Goal: Transaction & Acquisition: Purchase product/service

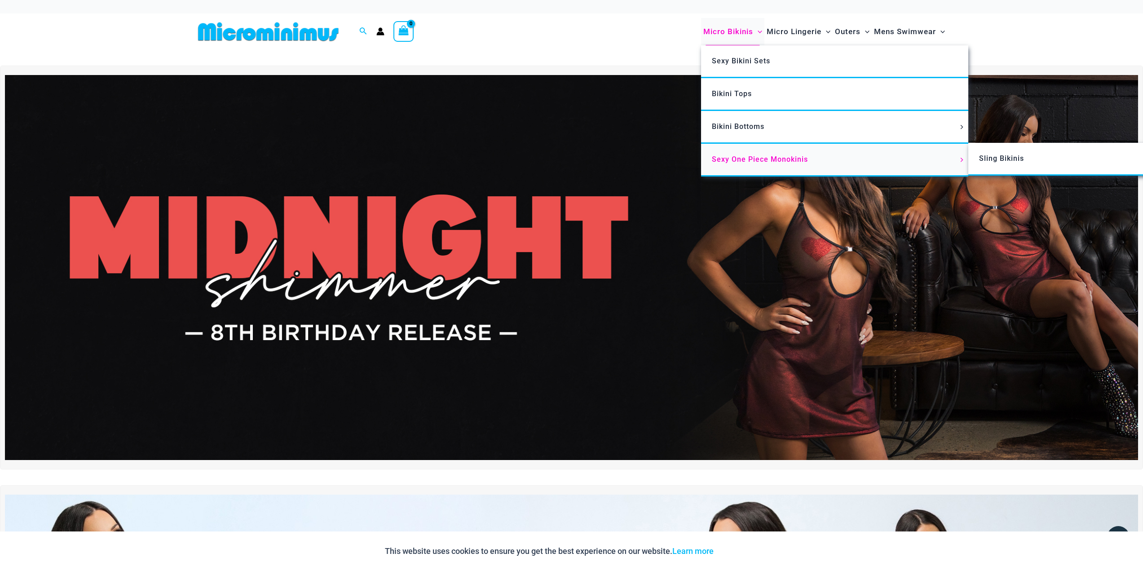
click at [760, 161] on span "Sexy One Piece Monokinis" at bounding box center [760, 159] width 96 height 9
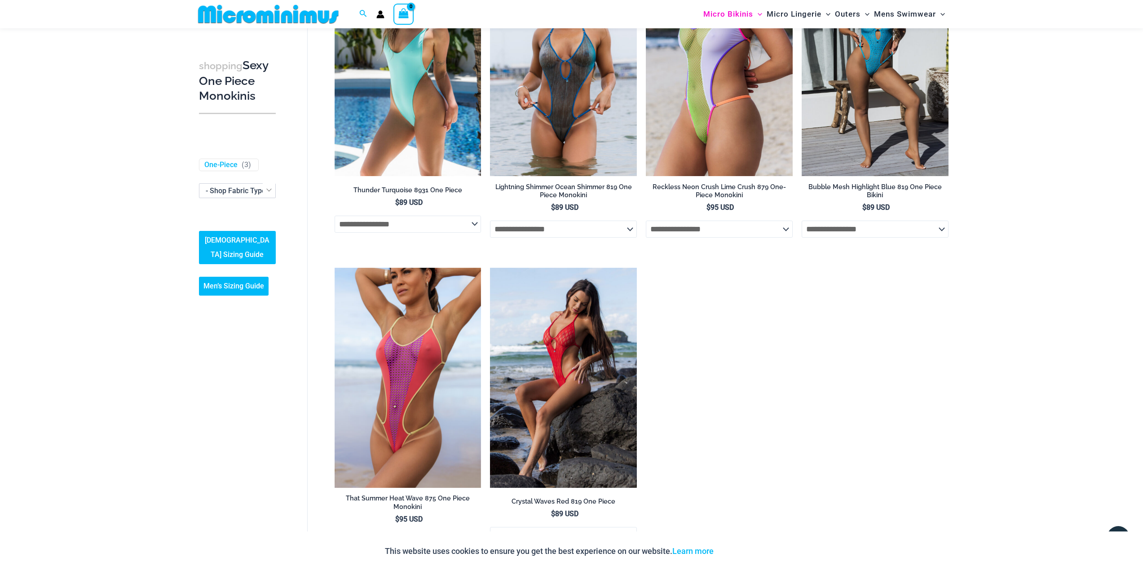
scroll to position [1385, 0]
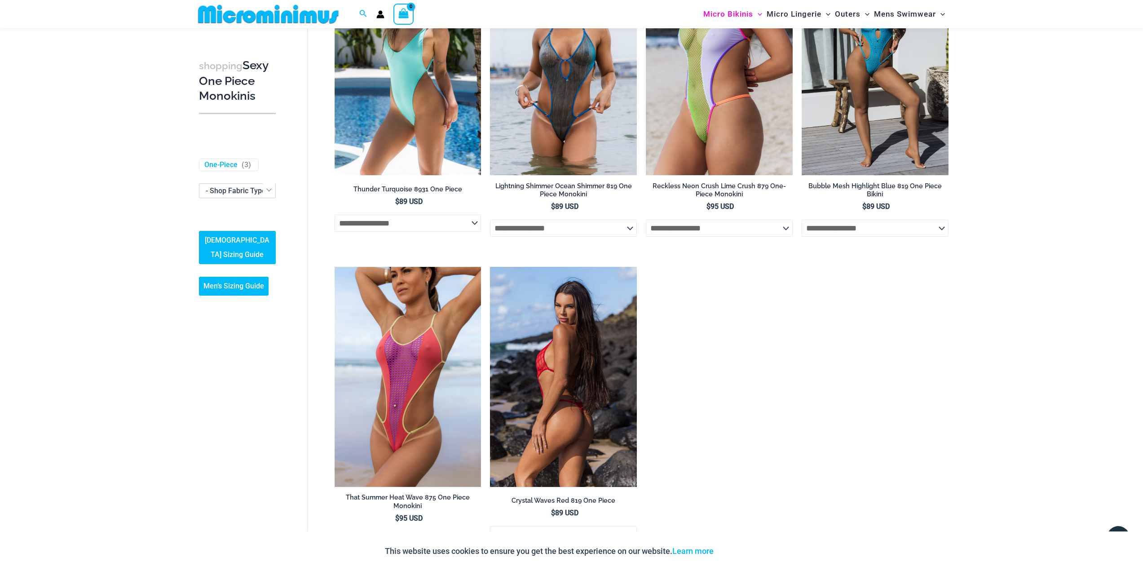
click at [570, 389] on img at bounding box center [563, 377] width 147 height 220
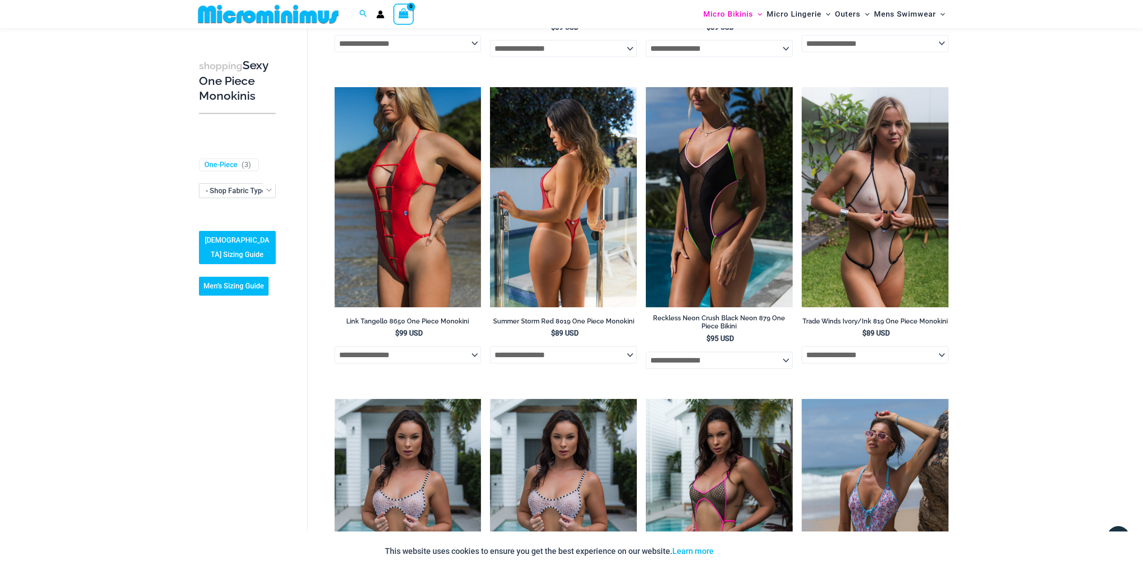
scroll to position [307, 0]
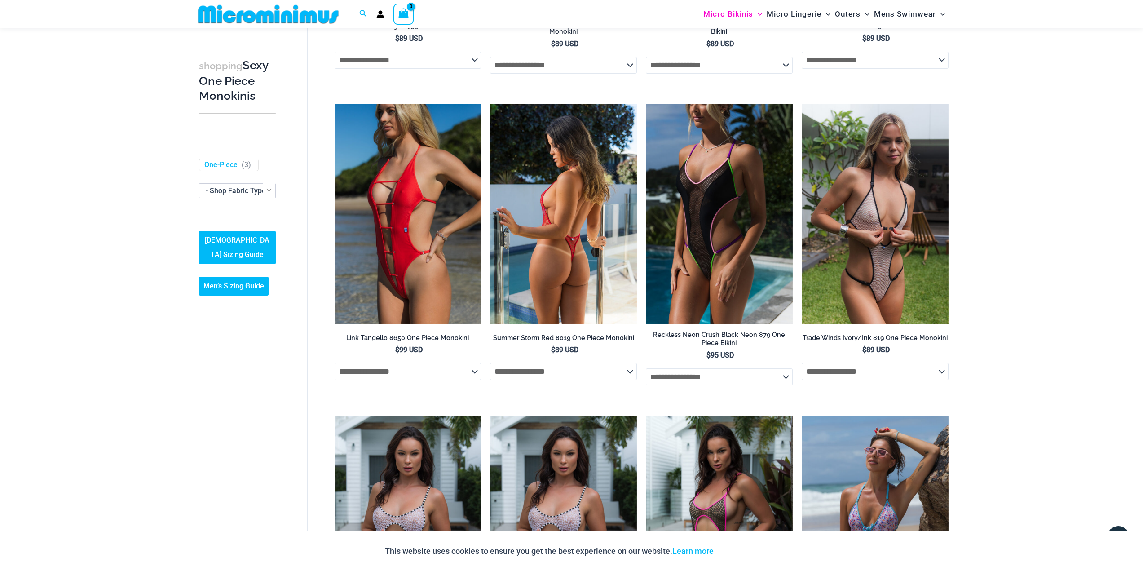
click at [573, 203] on img at bounding box center [563, 214] width 147 height 220
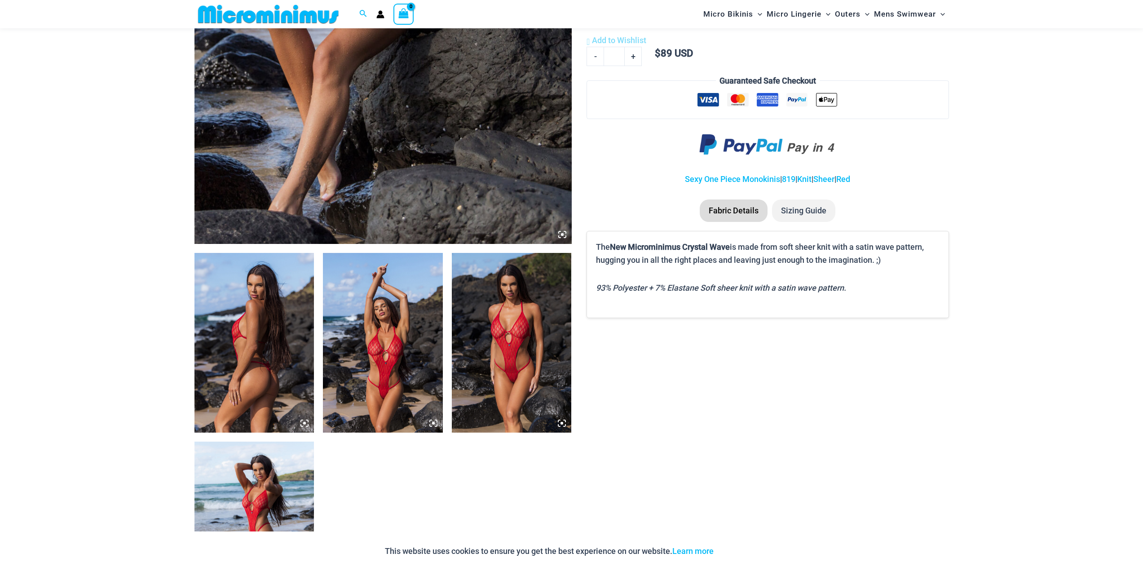
scroll to position [442, 0]
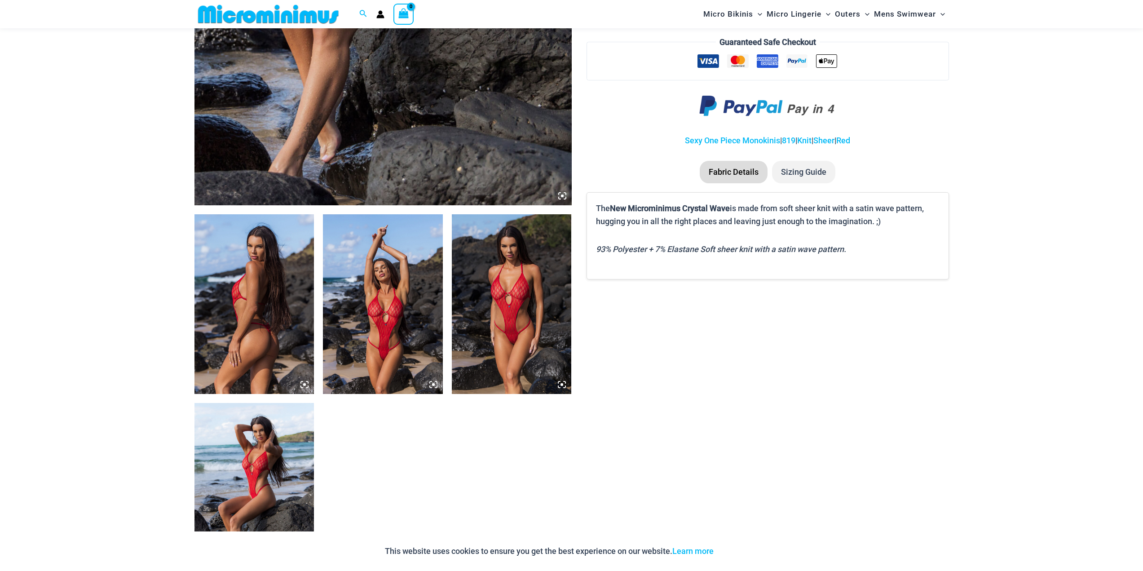
click at [522, 327] on img at bounding box center [512, 304] width 120 height 180
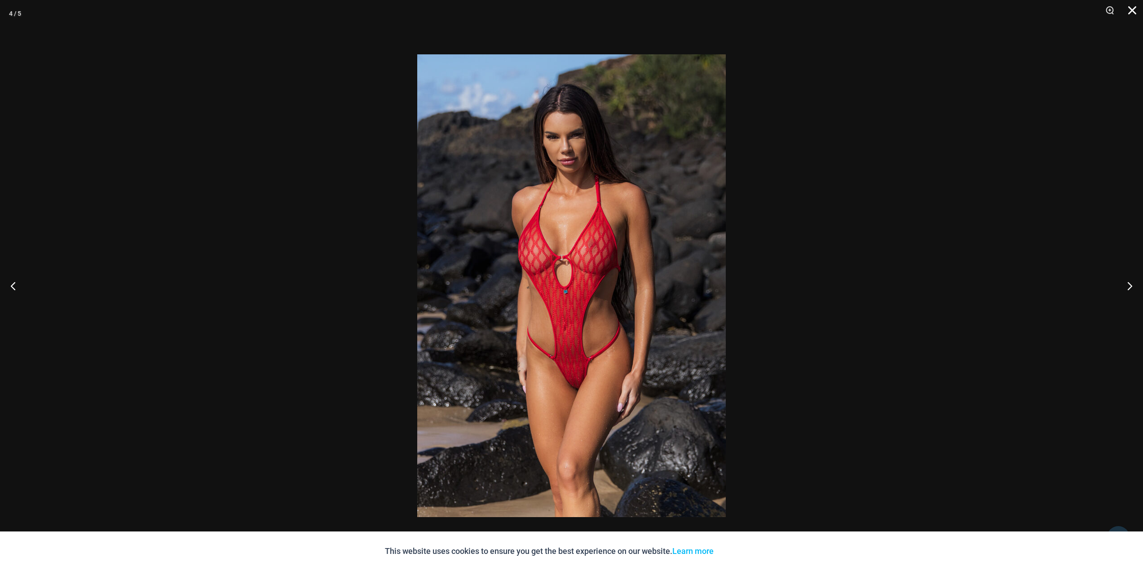
click at [1136, 11] on button "Close" at bounding box center [1128, 13] width 22 height 27
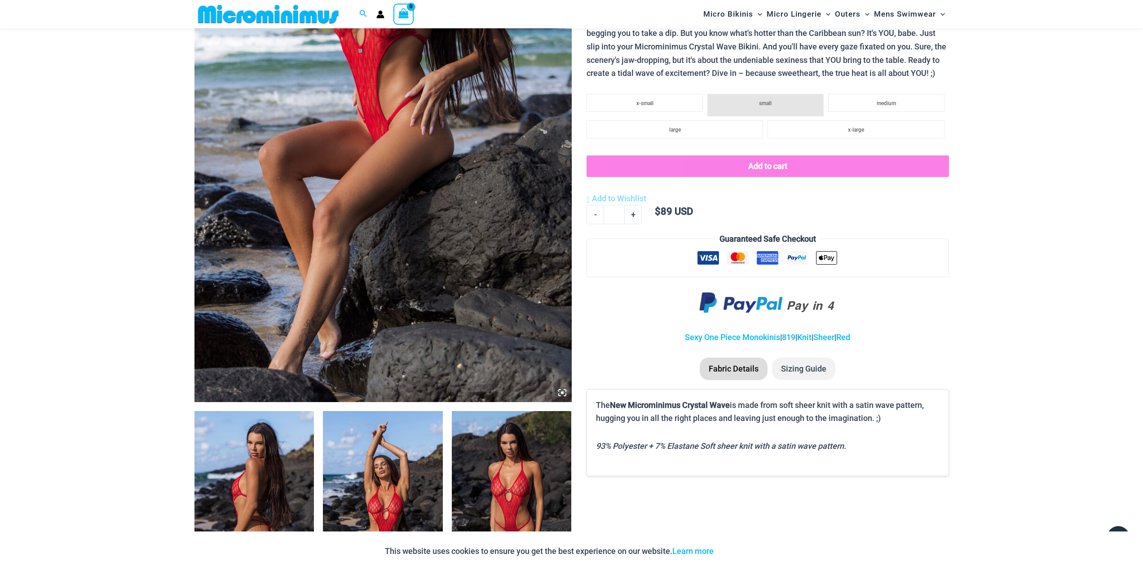
scroll to position [218, 0]
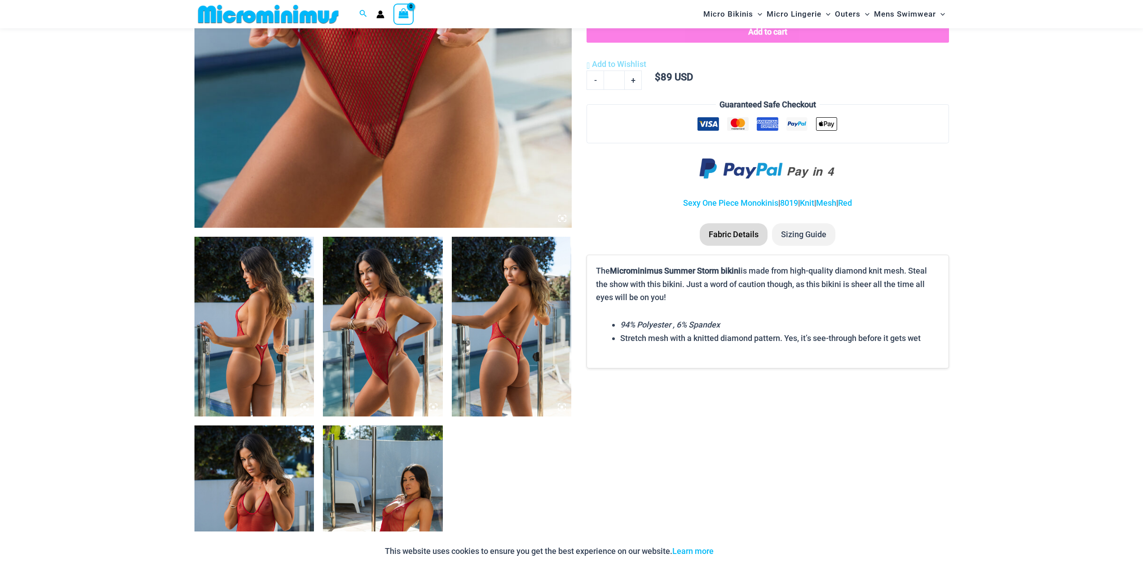
scroll to position [441, 0]
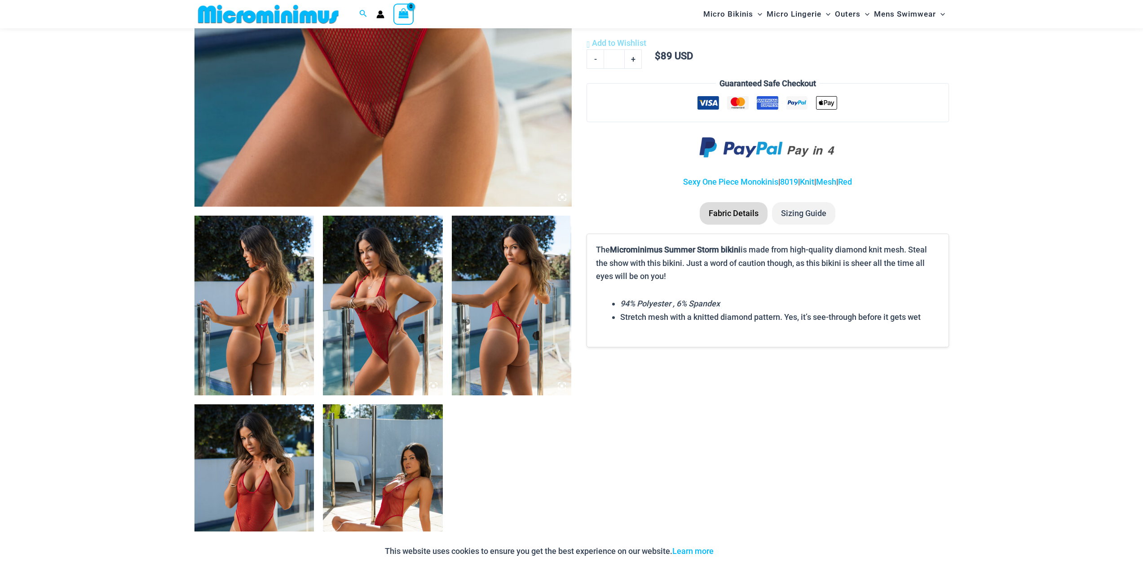
click at [280, 288] on img at bounding box center [254, 305] width 120 height 180
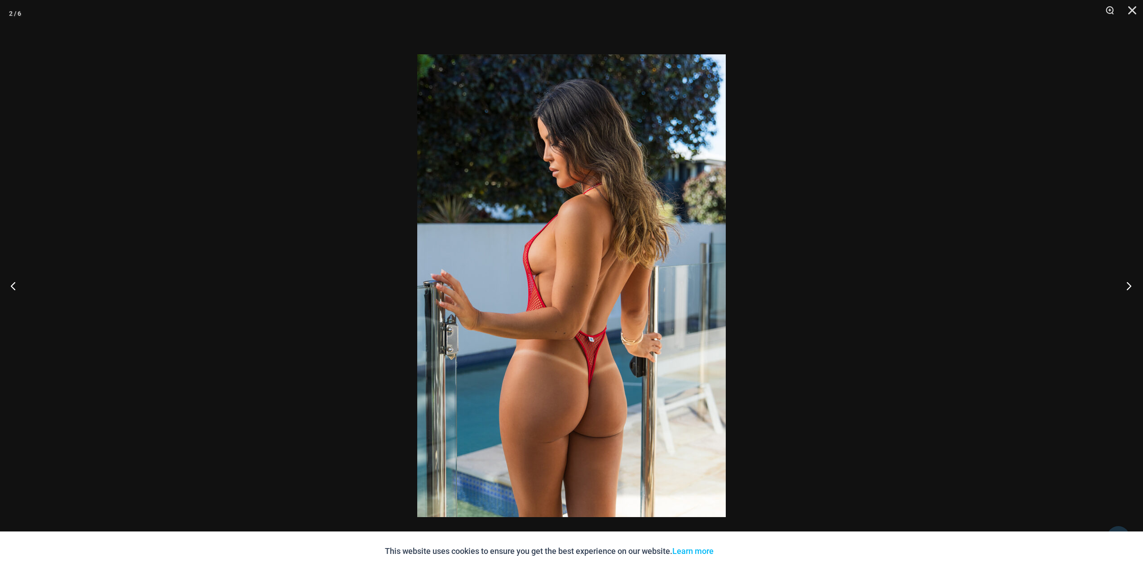
click at [1131, 286] on button "Next" at bounding box center [1126, 285] width 34 height 45
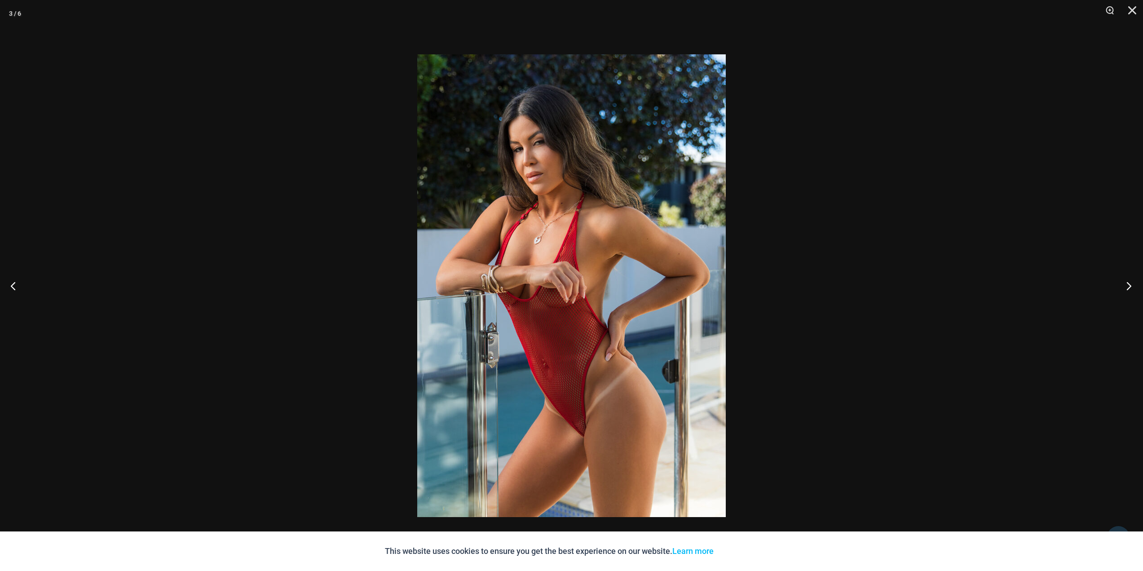
click at [1131, 286] on button "Next" at bounding box center [1126, 285] width 34 height 45
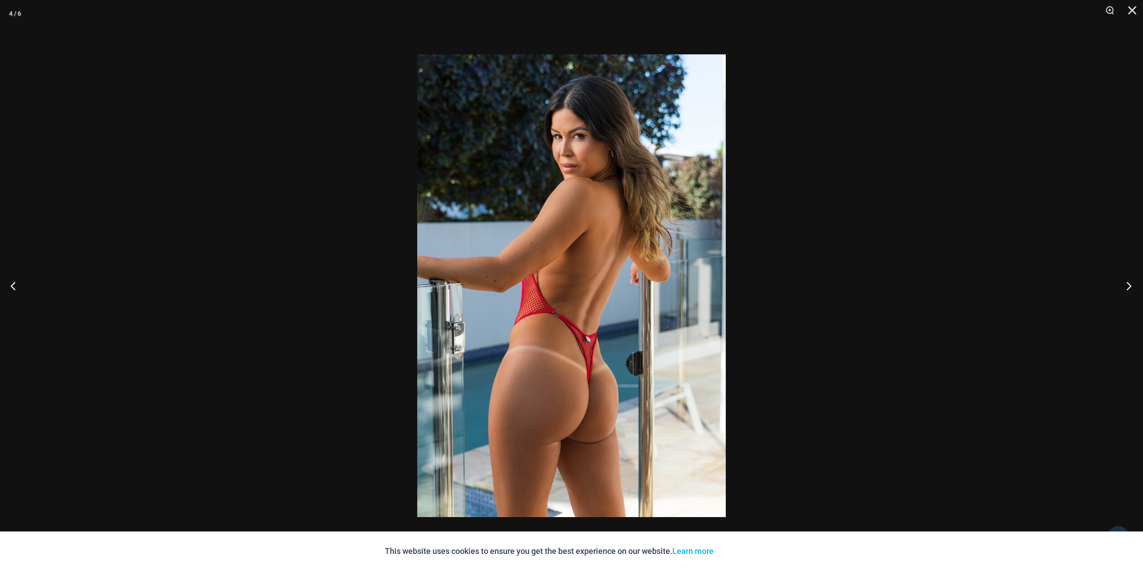
click at [1131, 286] on button "Next" at bounding box center [1126, 285] width 34 height 45
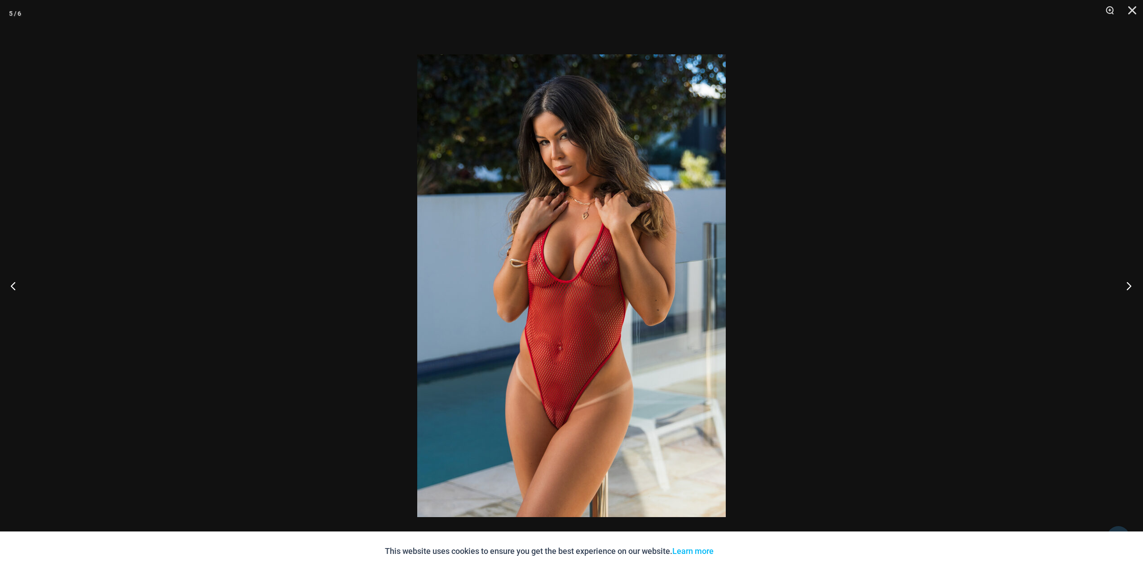
click at [1130, 286] on button "Next" at bounding box center [1126, 285] width 34 height 45
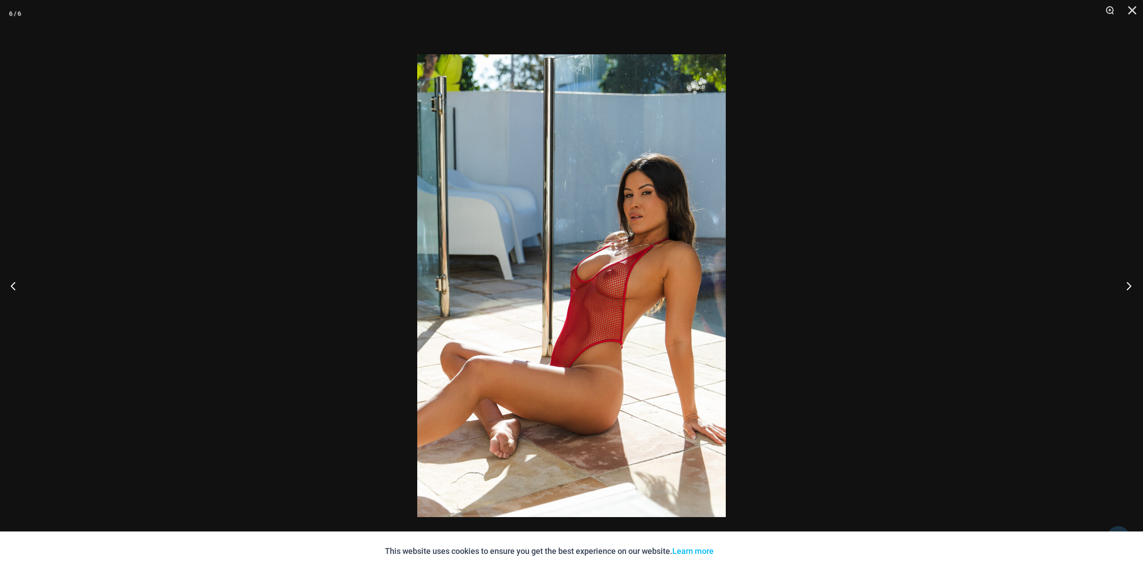
click at [1130, 286] on button "Next" at bounding box center [1126, 285] width 34 height 45
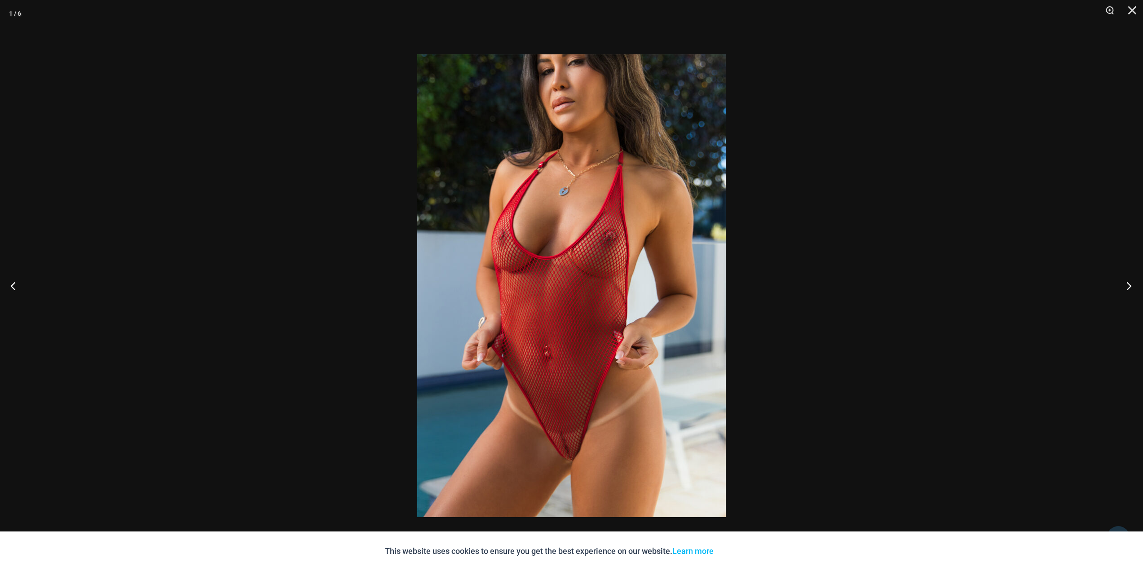
click at [1130, 286] on button "Next" at bounding box center [1126, 285] width 34 height 45
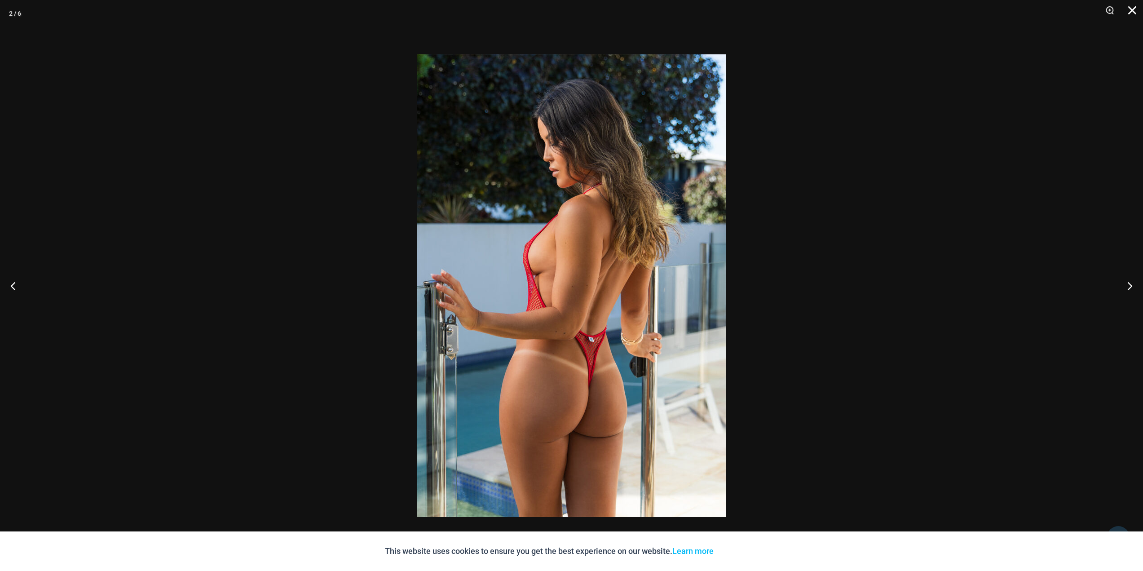
click at [1135, 9] on button "Close" at bounding box center [1128, 13] width 22 height 27
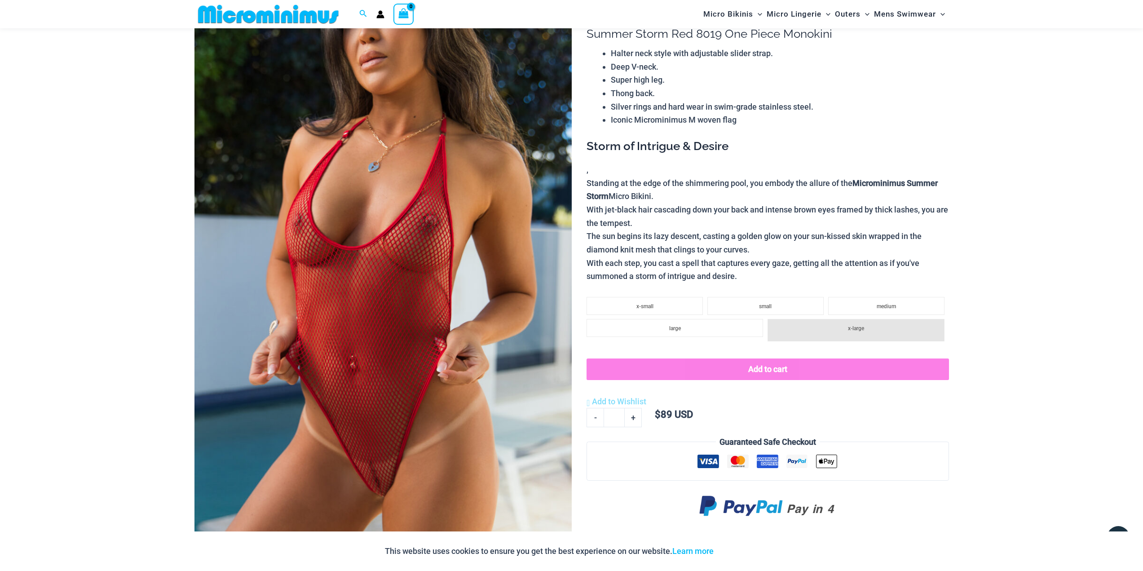
scroll to position [82, 0]
click at [772, 303] on li "small" at bounding box center [765, 307] width 116 height 18
